Goal: Task Accomplishment & Management: Use online tool/utility

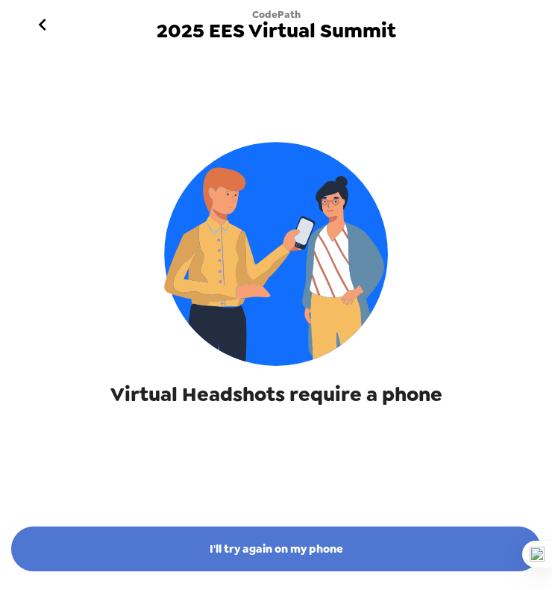
click at [199, 548] on button "I'll try again on my phone" at bounding box center [276, 548] width 530 height 45
